Goal: Task Accomplishment & Management: Use online tool/utility

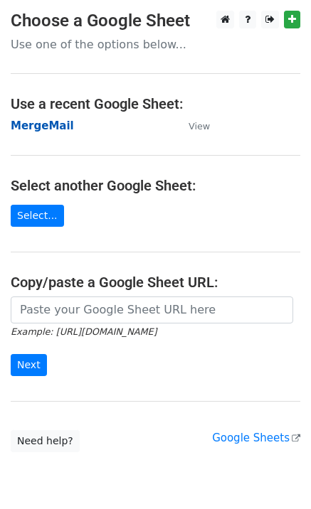
click at [32, 131] on strong "MergeMail" at bounding box center [42, 125] width 63 height 13
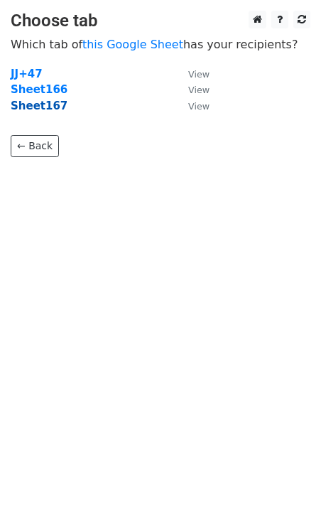
click at [47, 112] on strong "Sheet167" at bounding box center [39, 105] width 57 height 13
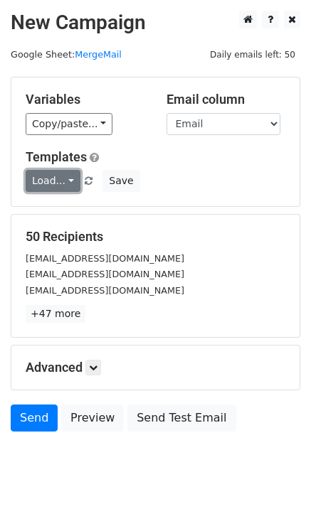
click at [65, 189] on link "Load..." at bounding box center [53, 181] width 55 height 22
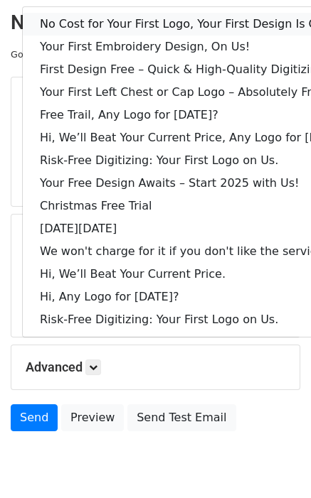
click at [116, 16] on link "No Cost for Your First Logo, Your First Design Is On Us!" at bounding box center [194, 24] width 343 height 23
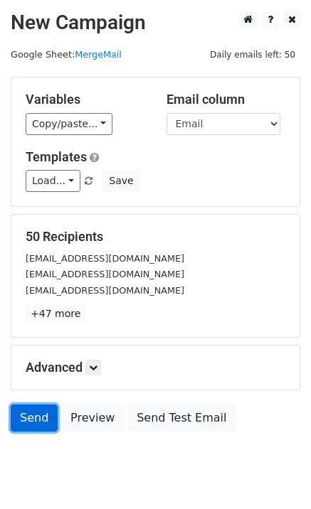
click at [27, 426] on link "Send" at bounding box center [34, 417] width 47 height 27
